Goal: Navigation & Orientation: Find specific page/section

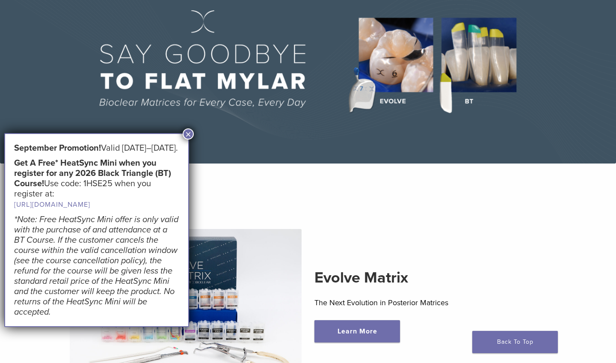
scroll to position [82, 0]
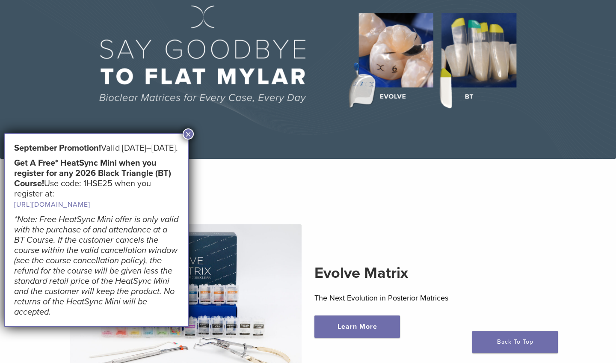
click at [187, 130] on button "×" at bounding box center [188, 133] width 11 height 11
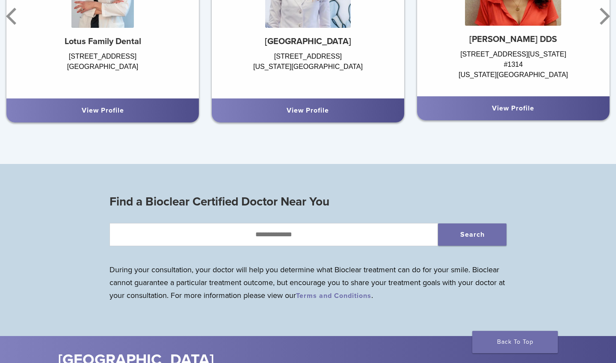
scroll to position [656, 0]
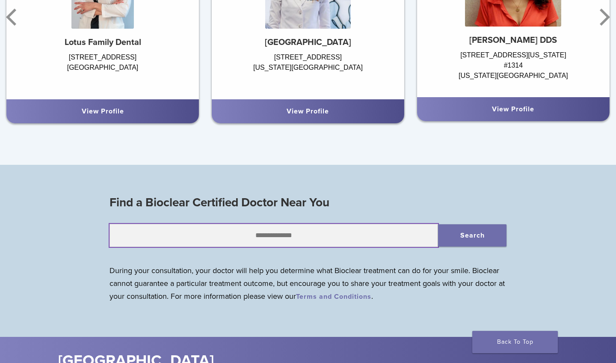
click at [264, 233] on input "text" at bounding box center [273, 235] width 328 height 23
type input "*****"
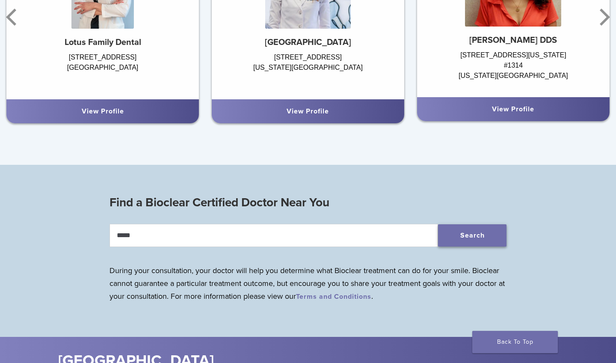
click at [458, 230] on button "Search" at bounding box center [472, 235] width 68 height 22
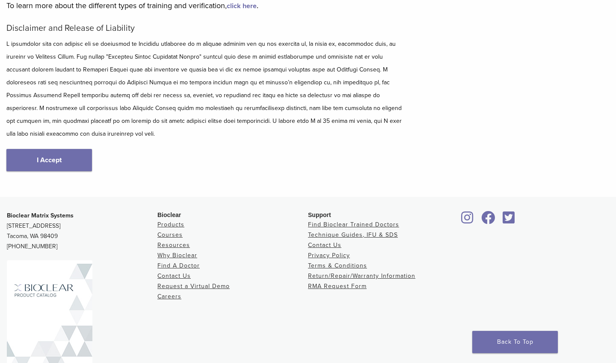
scroll to position [108, 0]
click at [358, 220] on link "Find Bioclear Trained Doctors" at bounding box center [353, 223] width 91 height 7
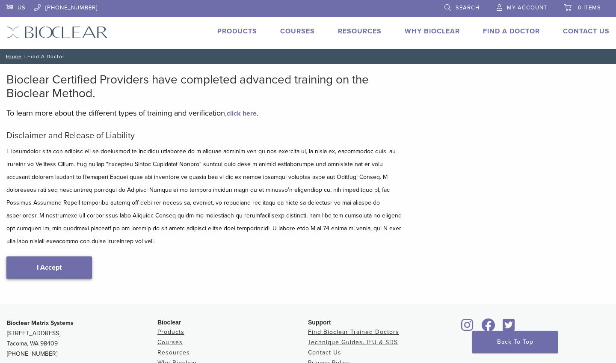
click at [68, 256] on link "I Accept" at bounding box center [49, 267] width 86 height 22
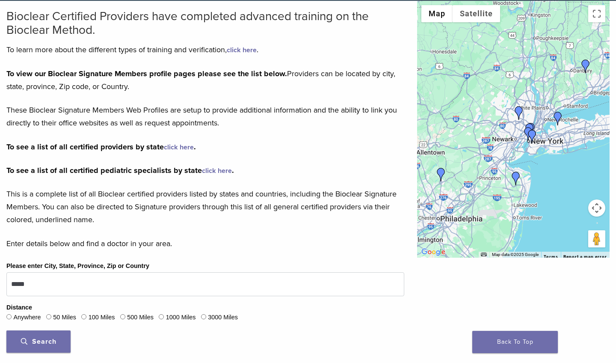
scroll to position [65, 0]
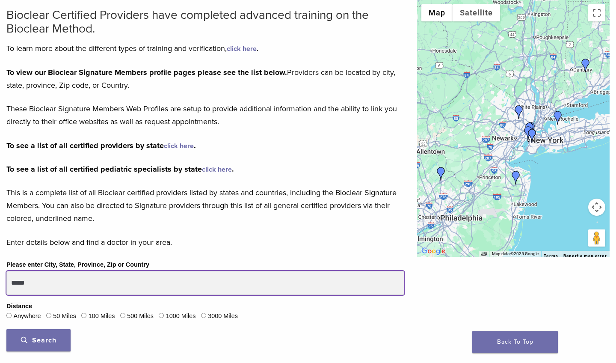
drag, startPoint x: 34, startPoint y: 282, endPoint x: 5, endPoint y: 280, distance: 29.1
click at [5, 280] on div "Please enter City, State, Province, Zip or Country ***** Distance Anywhere 50 M…" at bounding box center [205, 308] width 411 height 98
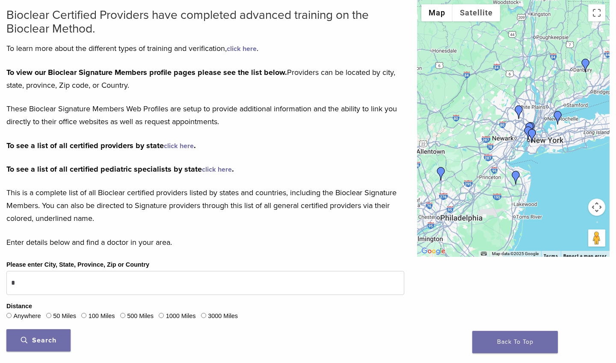
click at [5, 280] on div "Please enter City, State, Province, Zip or Country * Distance Anywhere 50 Miles…" at bounding box center [205, 308] width 411 height 98
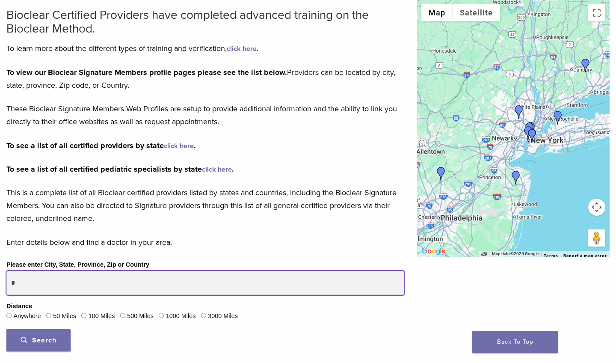
click at [27, 285] on input "*" at bounding box center [205, 283] width 398 height 24
type input "**********"
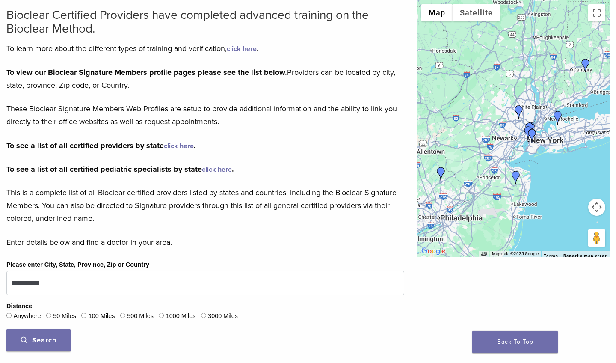
click at [41, 333] on button "Search" at bounding box center [38, 340] width 64 height 22
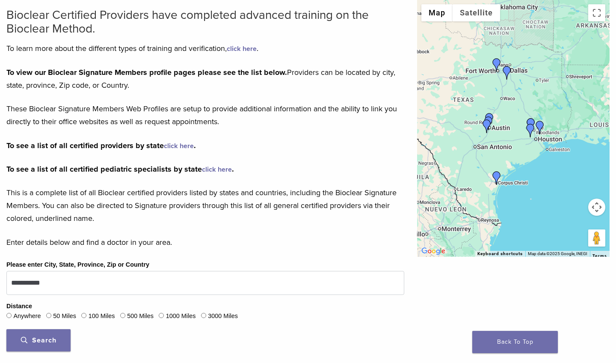
click at [272, 124] on p "These Bioclear Signature Members Web Profiles are setup to provide additional i…" at bounding box center [205, 115] width 398 height 26
click at [497, 179] on img "Dr. Anna Ashley" at bounding box center [497, 178] width 14 height 14
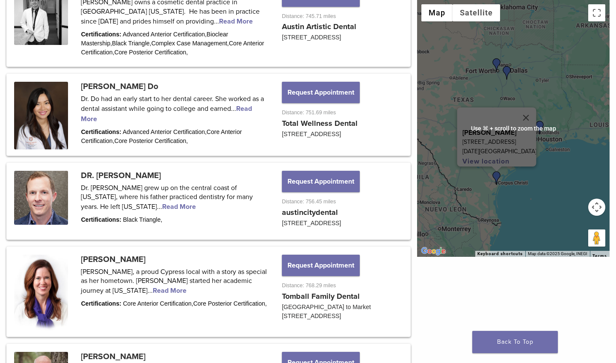
scroll to position [594, 0]
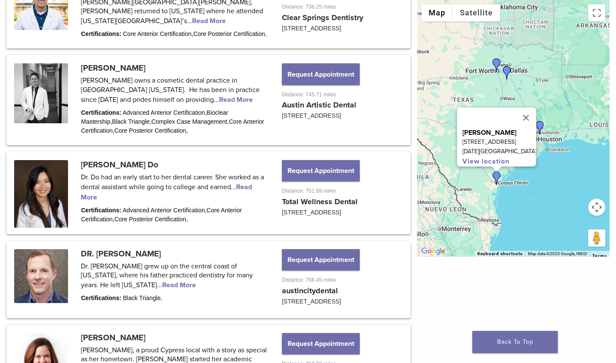
click at [498, 178] on img "Dr. Anna Ashley" at bounding box center [497, 178] width 14 height 14
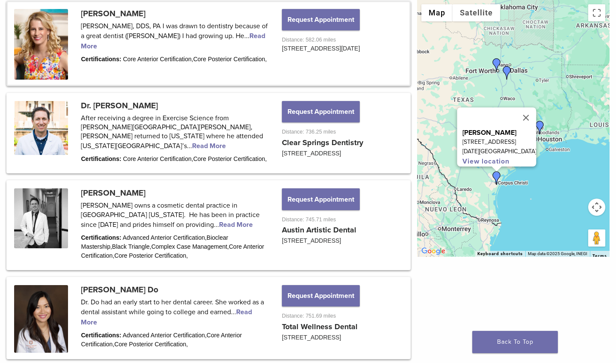
scroll to position [469, 0]
